Goal: Task Accomplishment & Management: Manage account settings

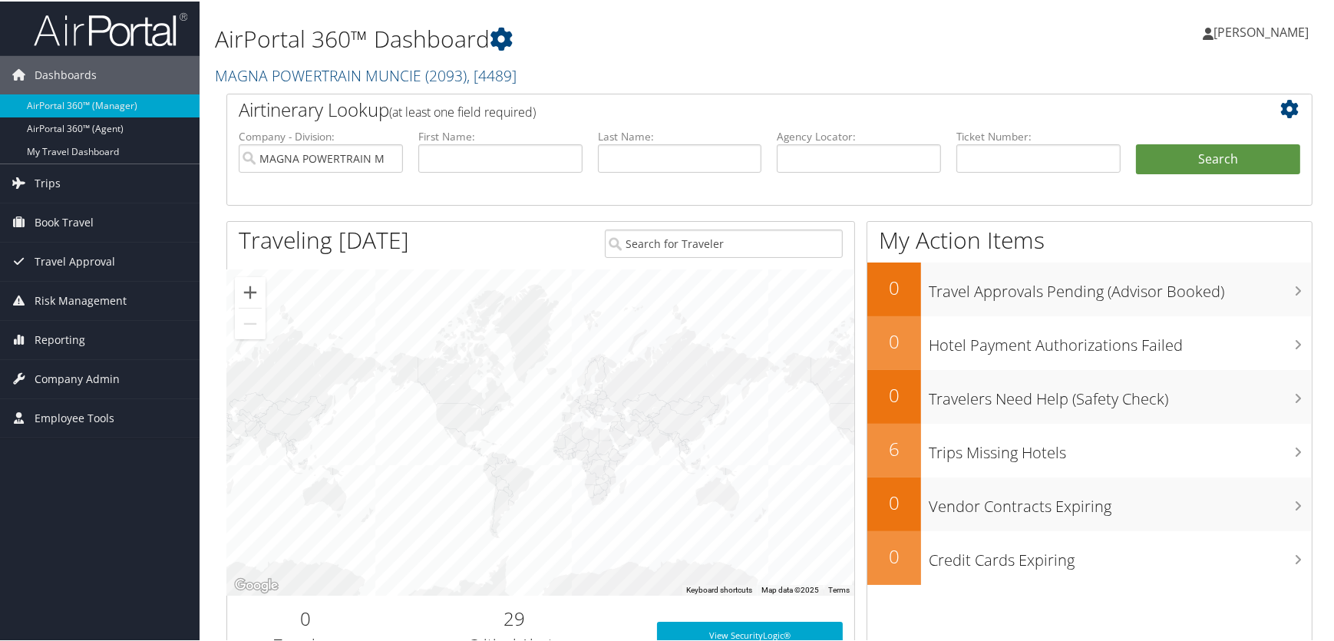
click at [632, 64] on h2 "MAGNA POWERTRAIN MUNCIE ( 2093 ) , [ 4489 ]" at bounding box center [584, 73] width 739 height 26
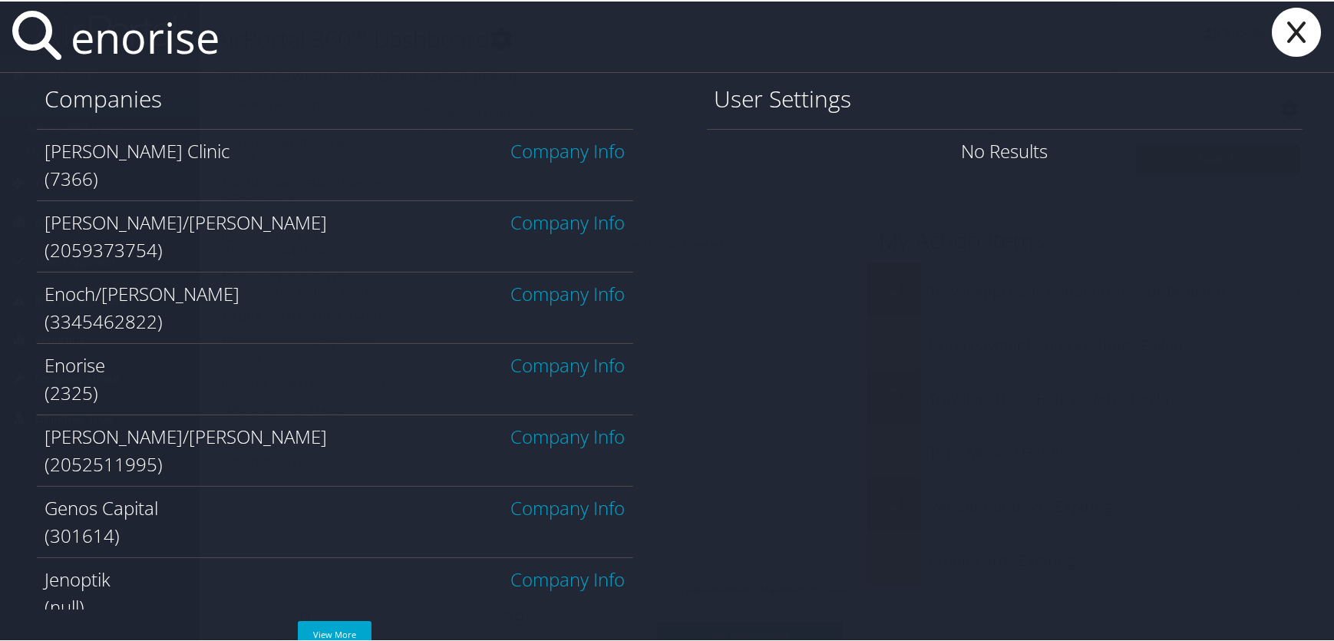
type input "enorise"
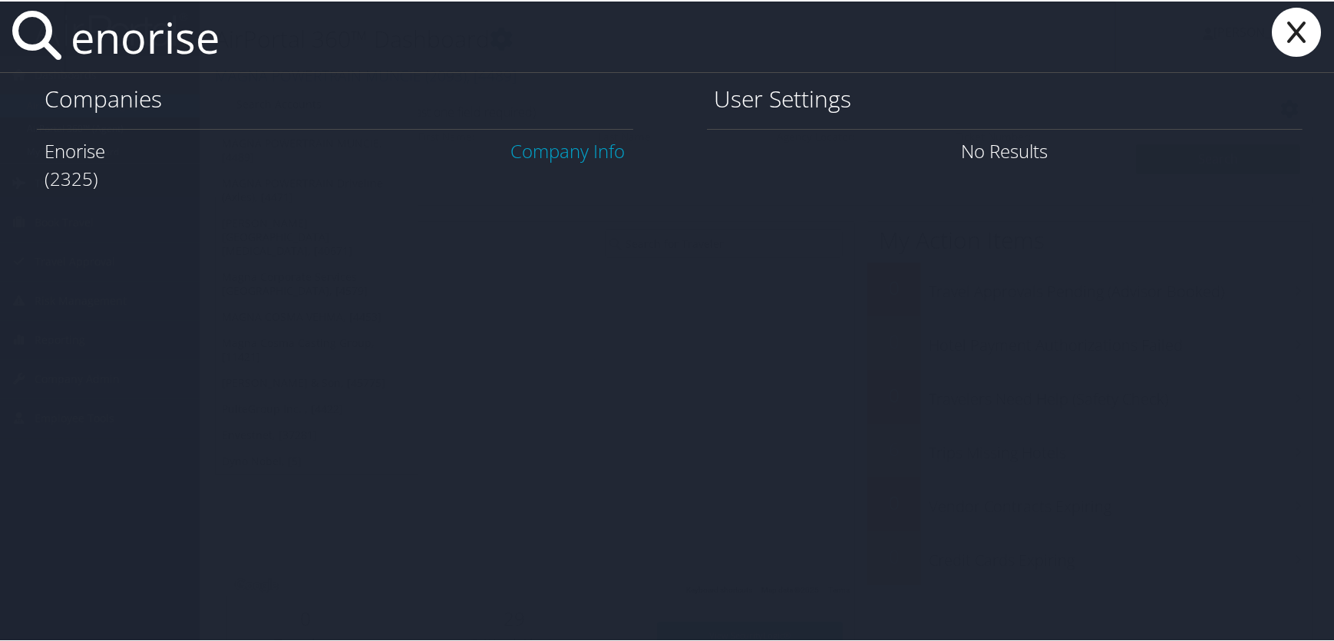
click at [525, 146] on link "Company Info" at bounding box center [568, 149] width 114 height 25
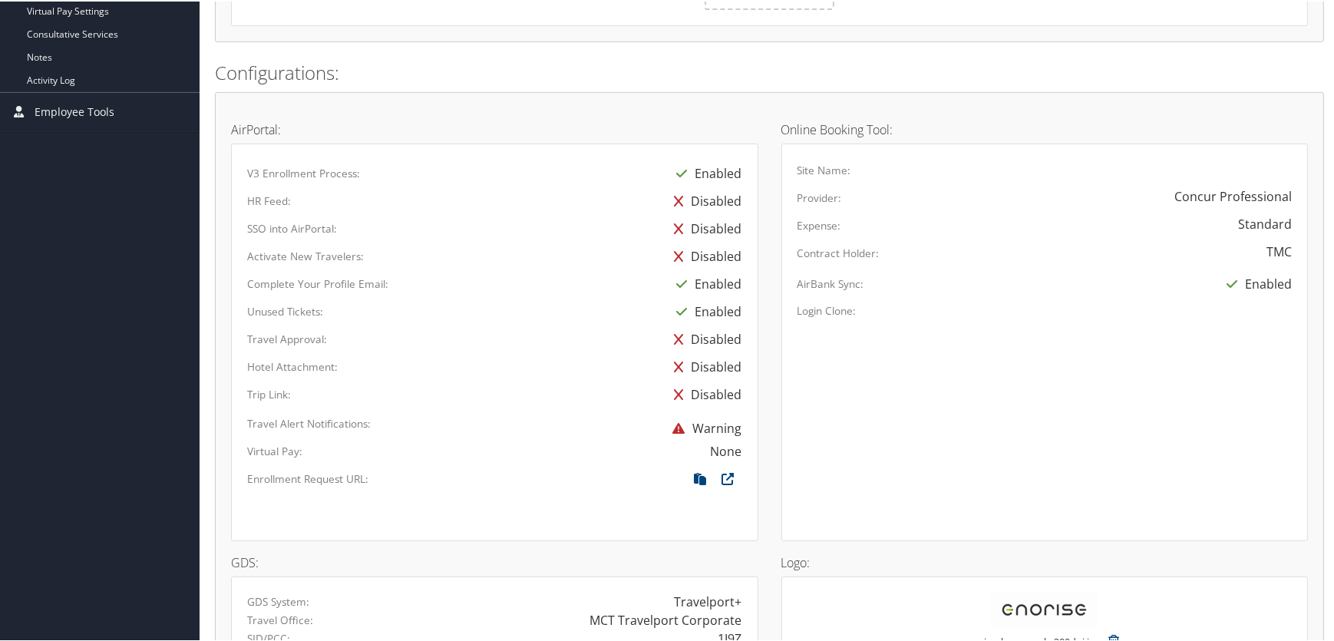
scroll to position [698, 0]
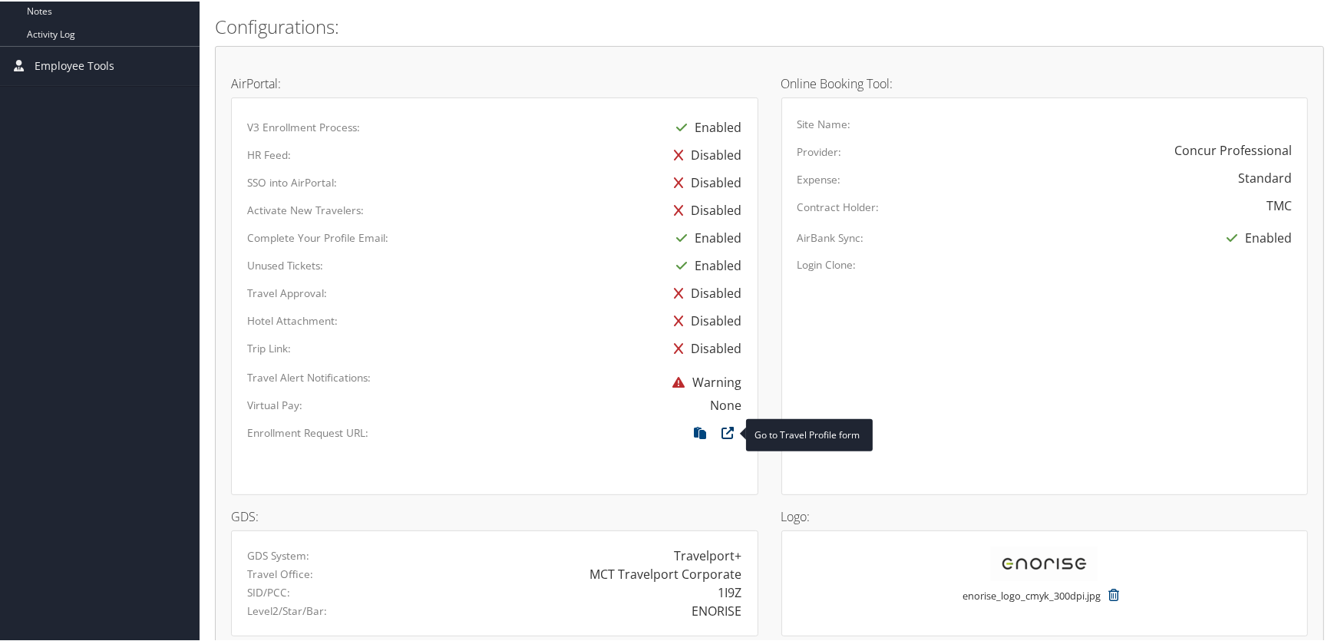
click at [725, 428] on icon at bounding box center [729, 435] width 28 height 20
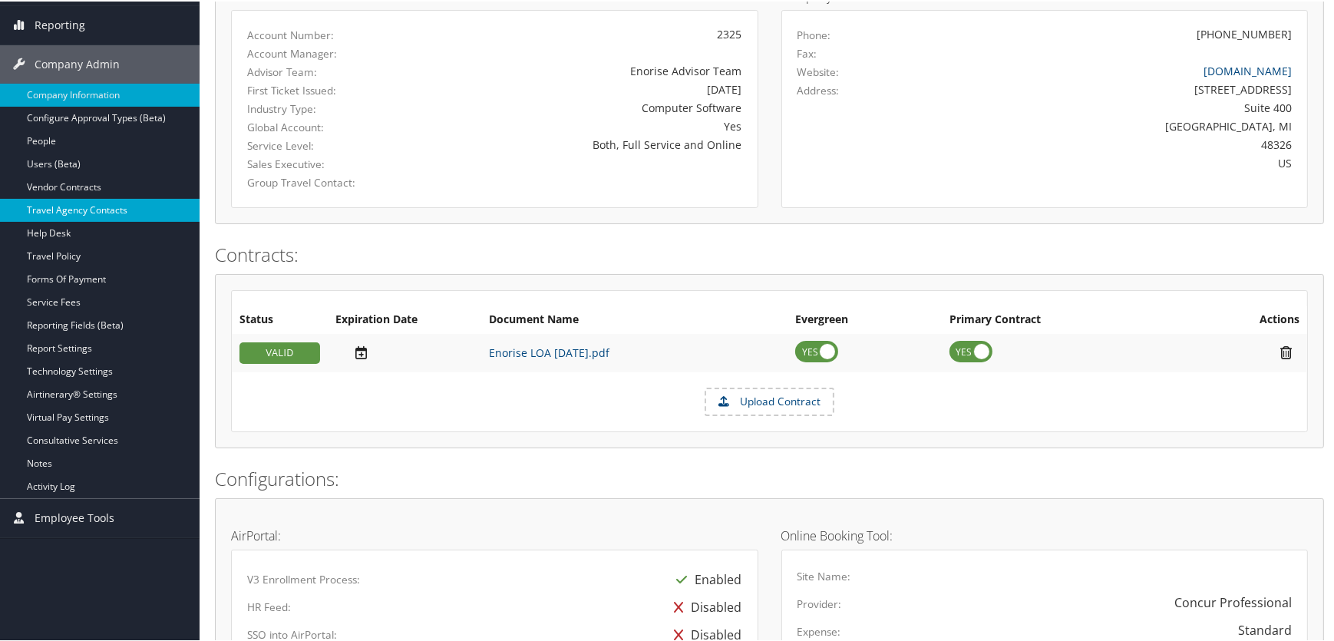
scroll to position [139, 0]
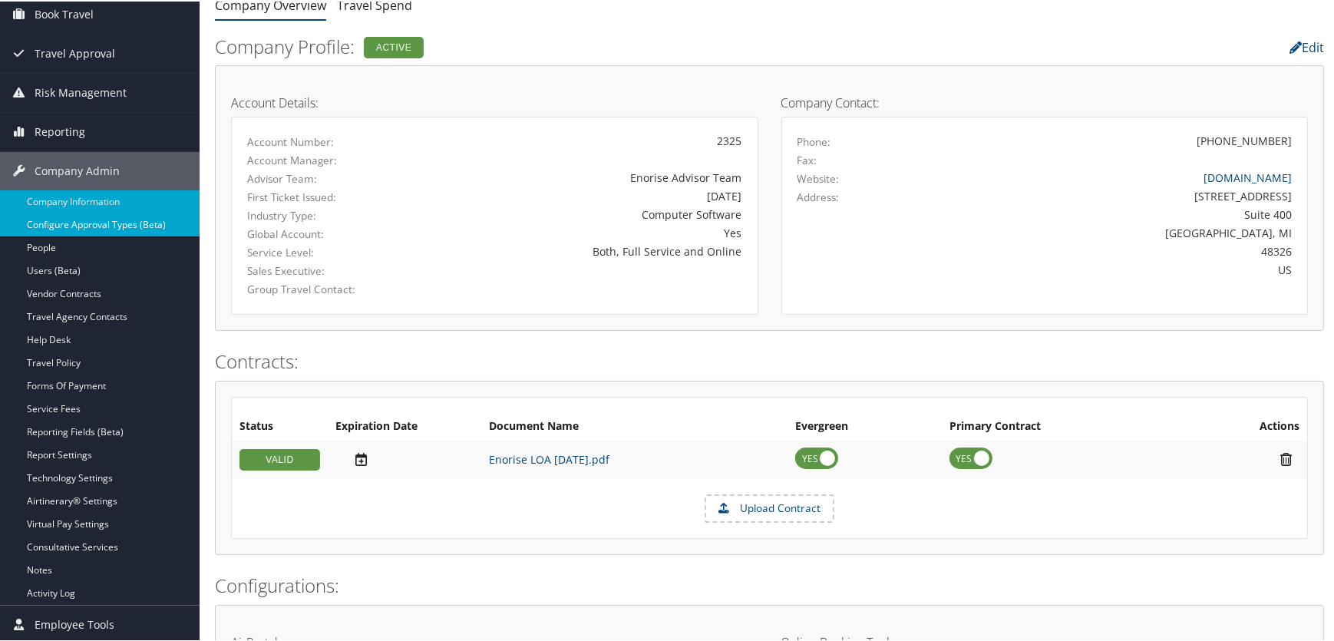
click at [61, 215] on link "Configure Approval Types (Beta)" at bounding box center [100, 223] width 200 height 23
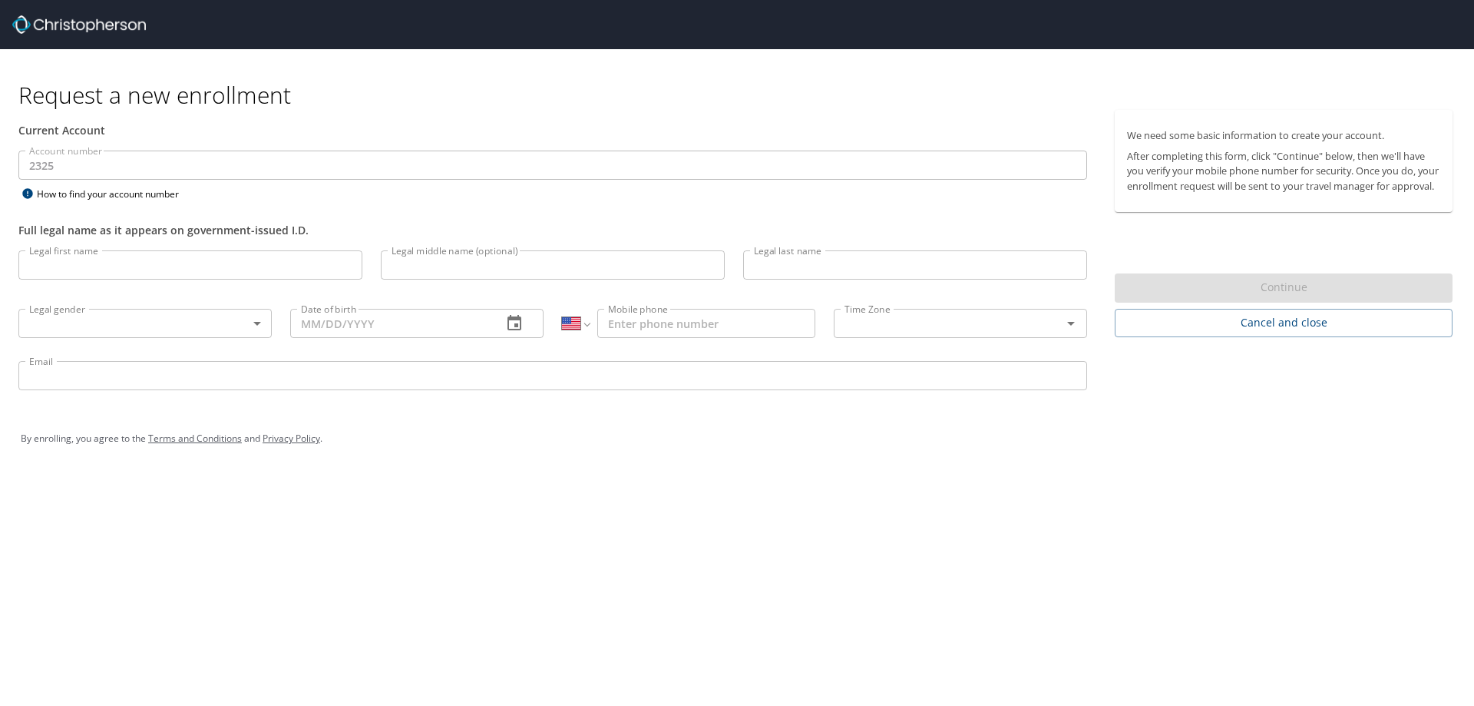
select select "US"
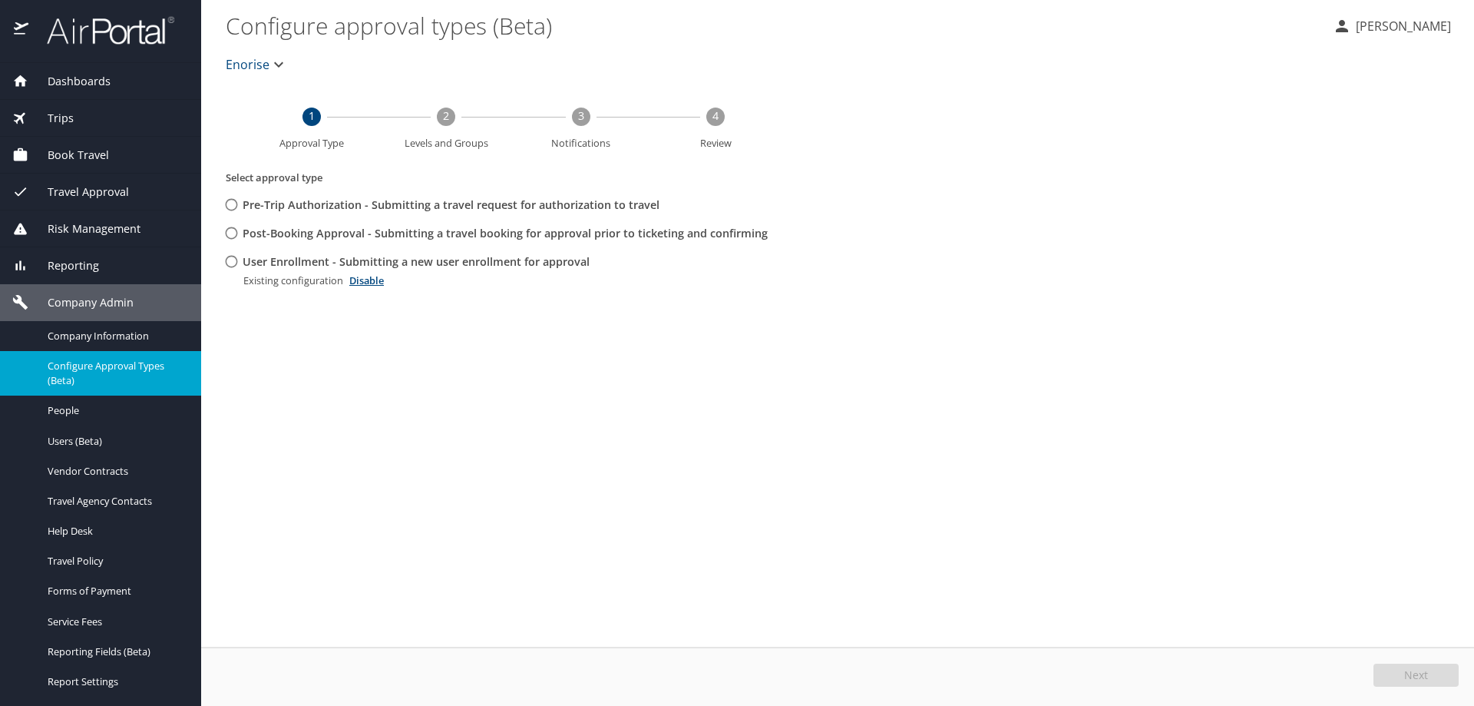
click at [232, 260] on input "User Enrollment - Submitting a new user enrollment for approval" at bounding box center [231, 261] width 28 height 28
radio input "true"
click at [1423, 669] on span "Edit" at bounding box center [1418, 674] width 20 height 11
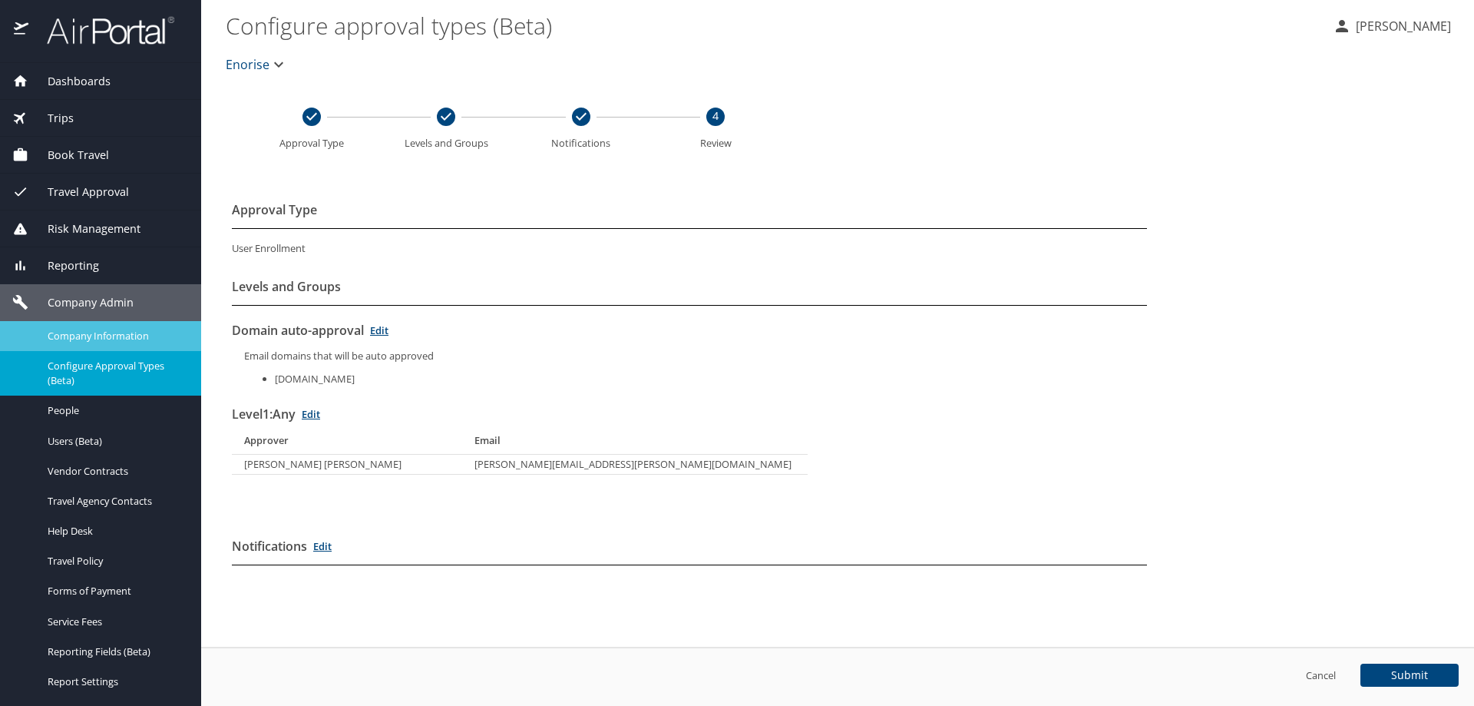
click at [88, 332] on span "Company Information" at bounding box center [115, 336] width 135 height 15
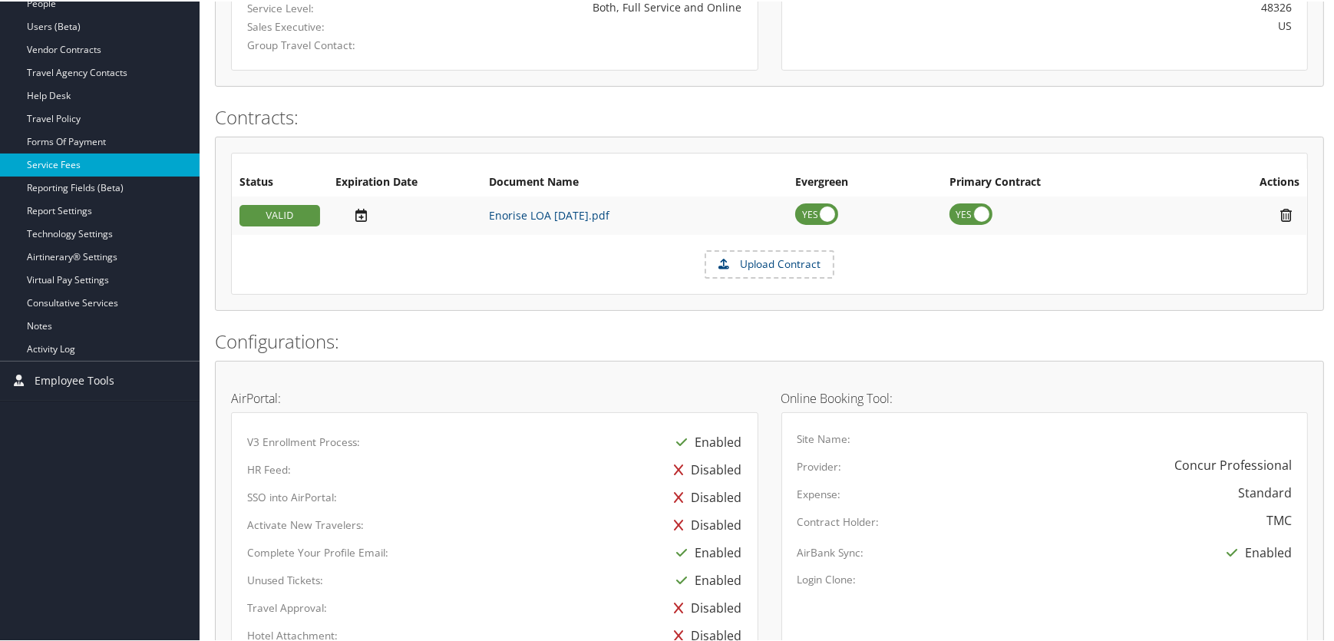
scroll to position [209, 0]
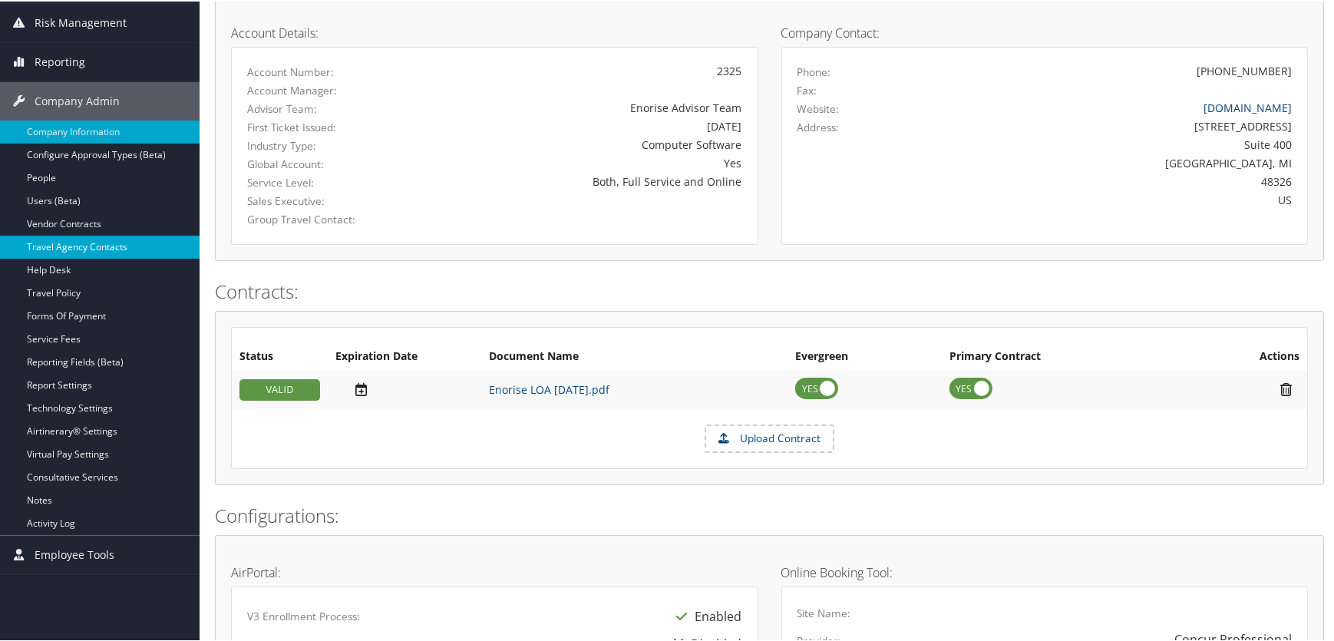
click at [60, 244] on link "Travel Agency Contacts" at bounding box center [100, 245] width 200 height 23
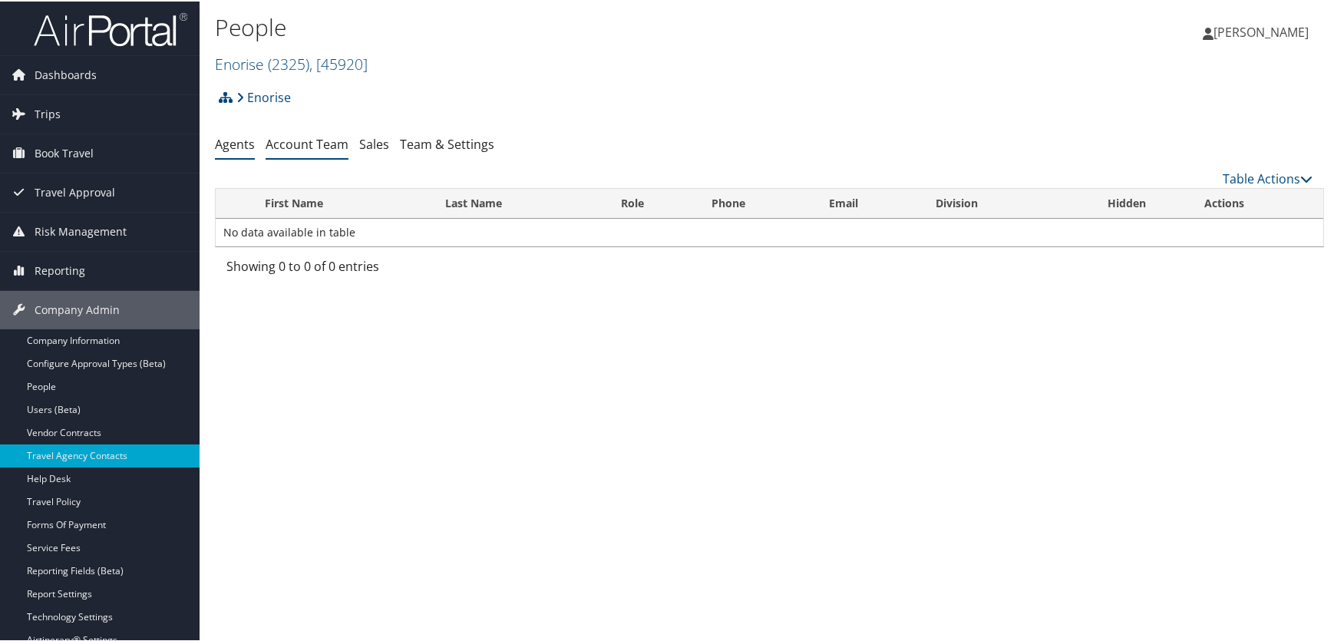
click at [322, 147] on link "Account Team" at bounding box center [307, 142] width 83 height 17
